Goal: Information Seeking & Learning: Learn about a topic

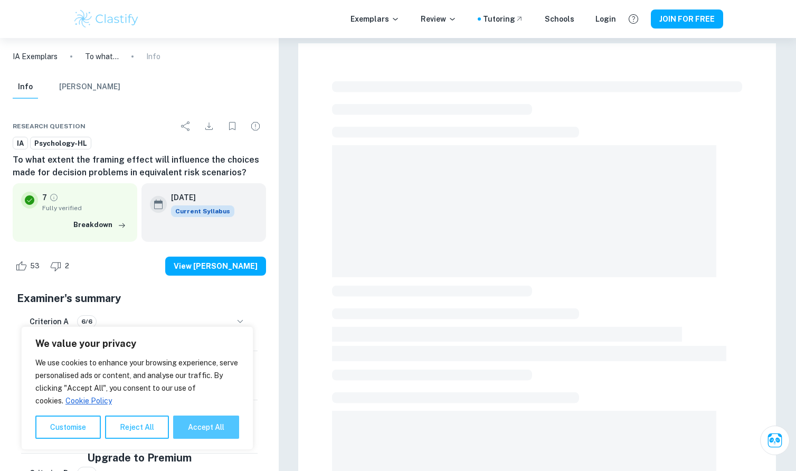
click at [184, 423] on button "Accept All" at bounding box center [206, 426] width 66 height 23
checkbox input "true"
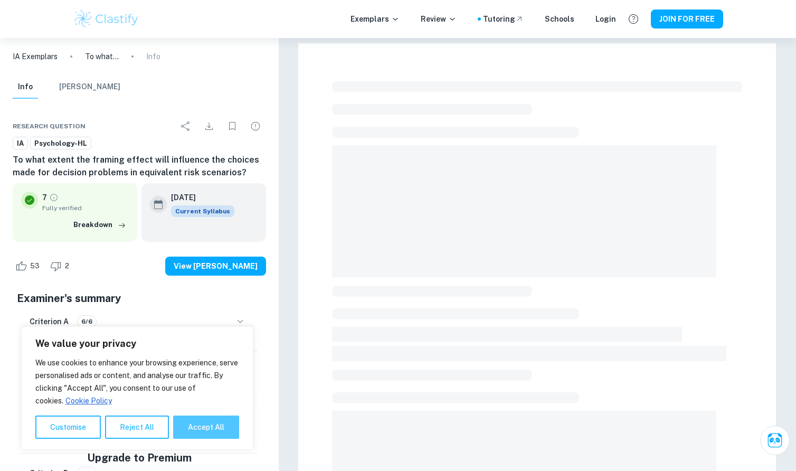
checkbox input "true"
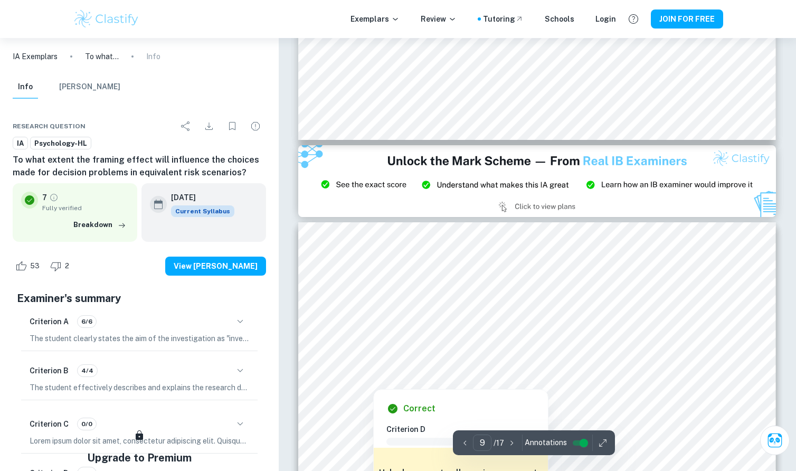
scroll to position [5085, 0]
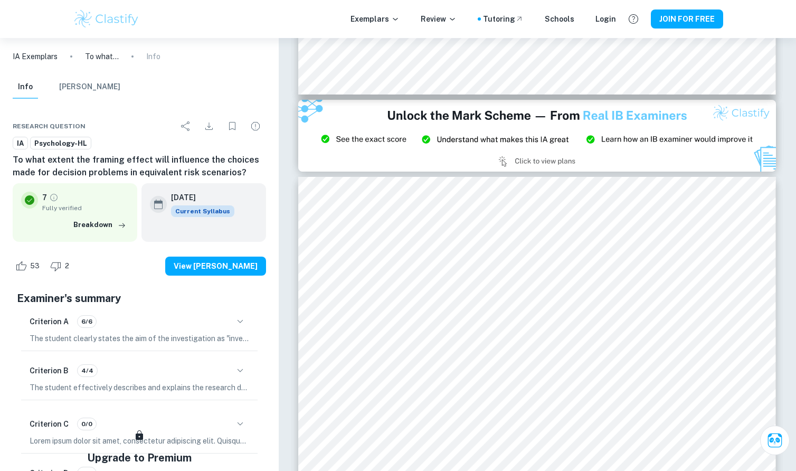
type input "8"
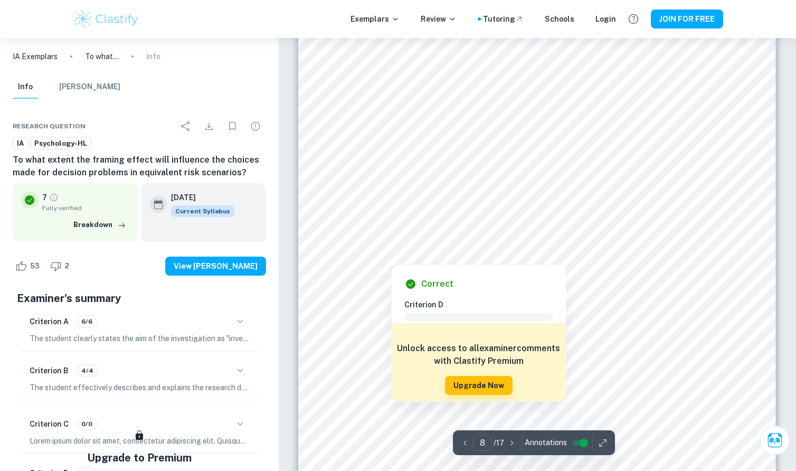
scroll to position [4623, 0]
